Goal: Task Accomplishment & Management: Manage account settings

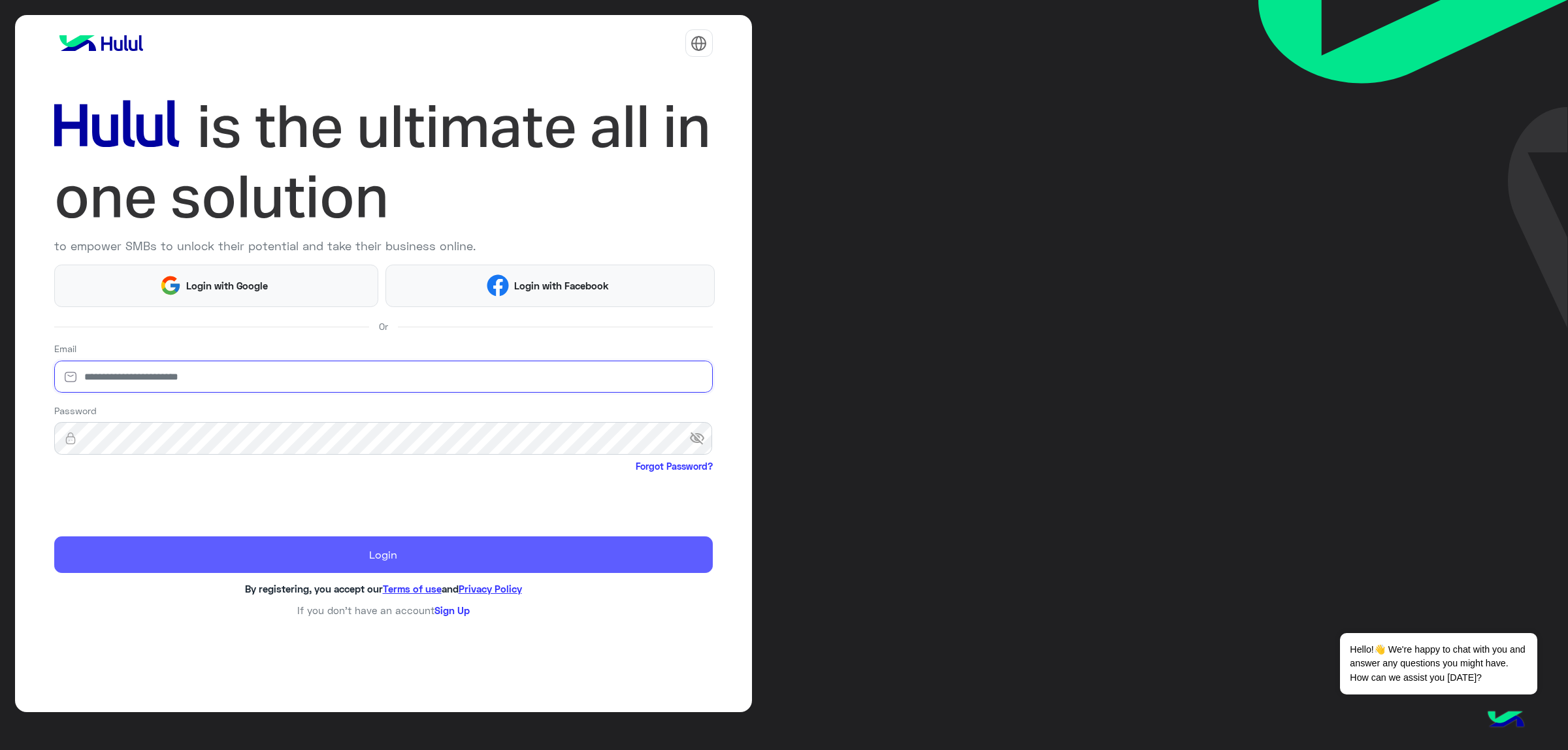
type input "**********"
click at [111, 541] on button "Login" at bounding box center [383, 554] width 659 height 37
click at [307, 551] on button "Login" at bounding box center [383, 554] width 659 height 37
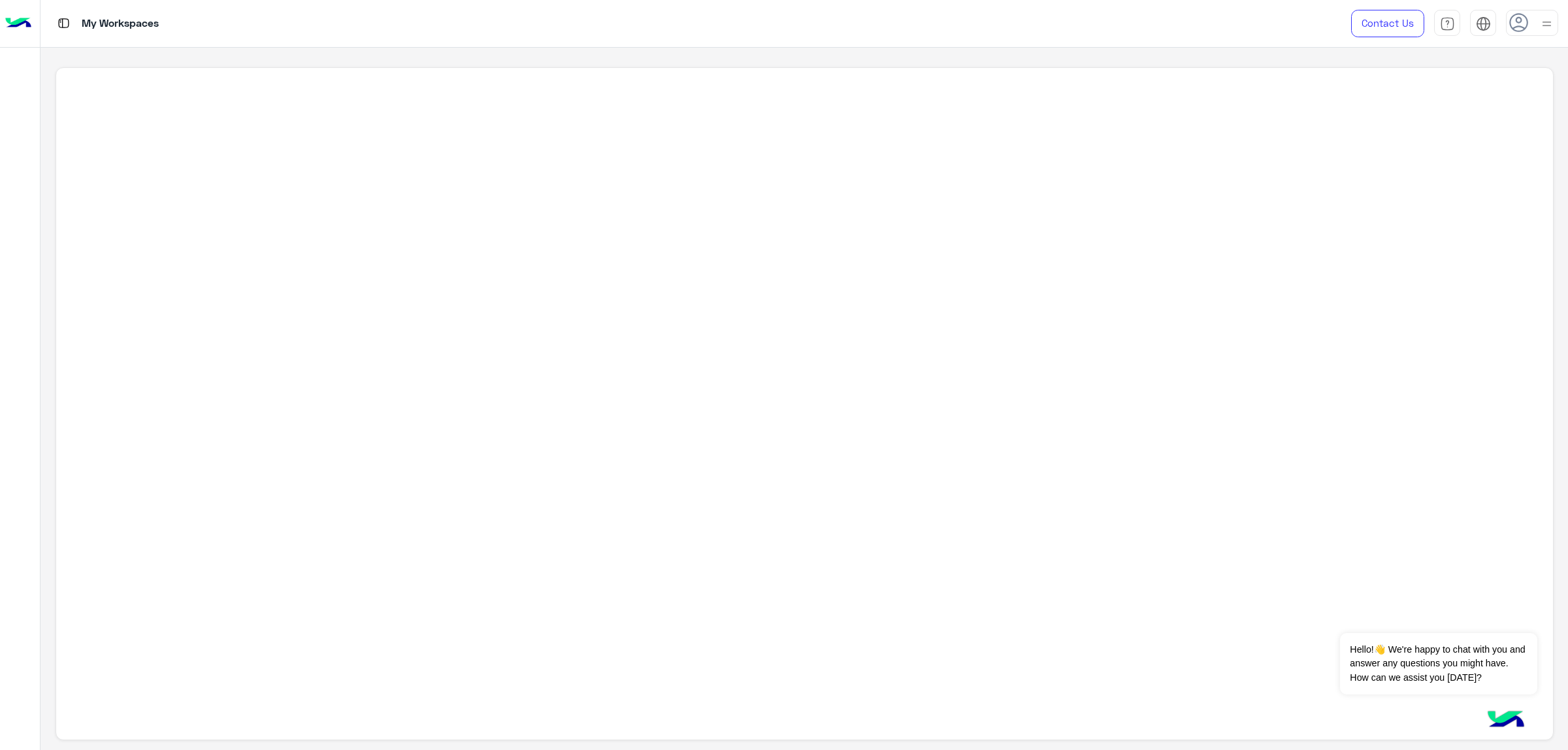
click at [17, 27] on img at bounding box center [18, 23] width 26 height 27
